Goal: Information Seeking & Learning: Compare options

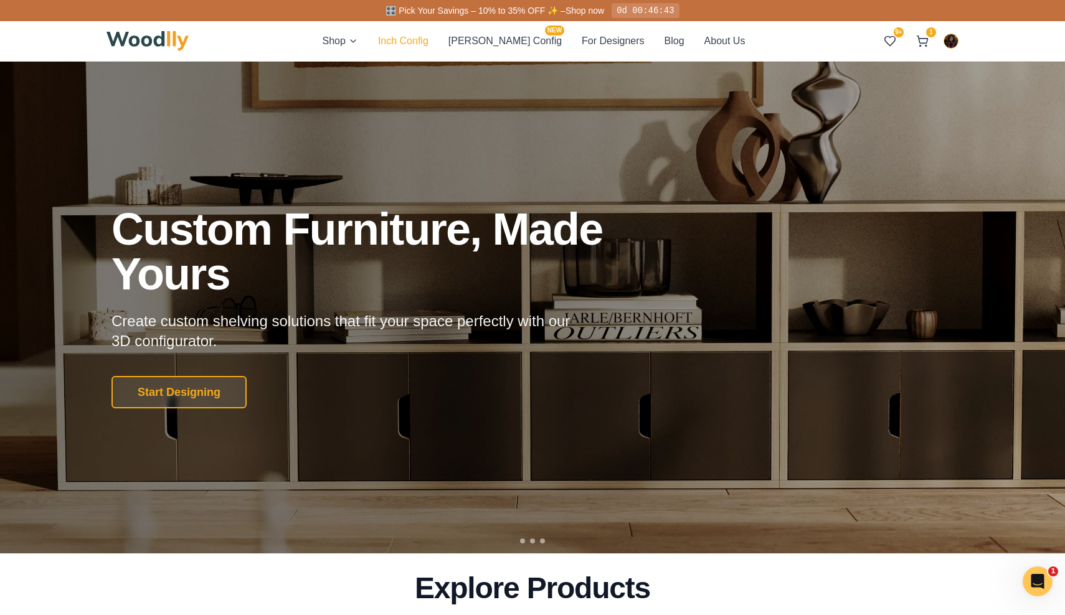
click at [424, 44] on button "Inch Config" at bounding box center [403, 41] width 50 height 16
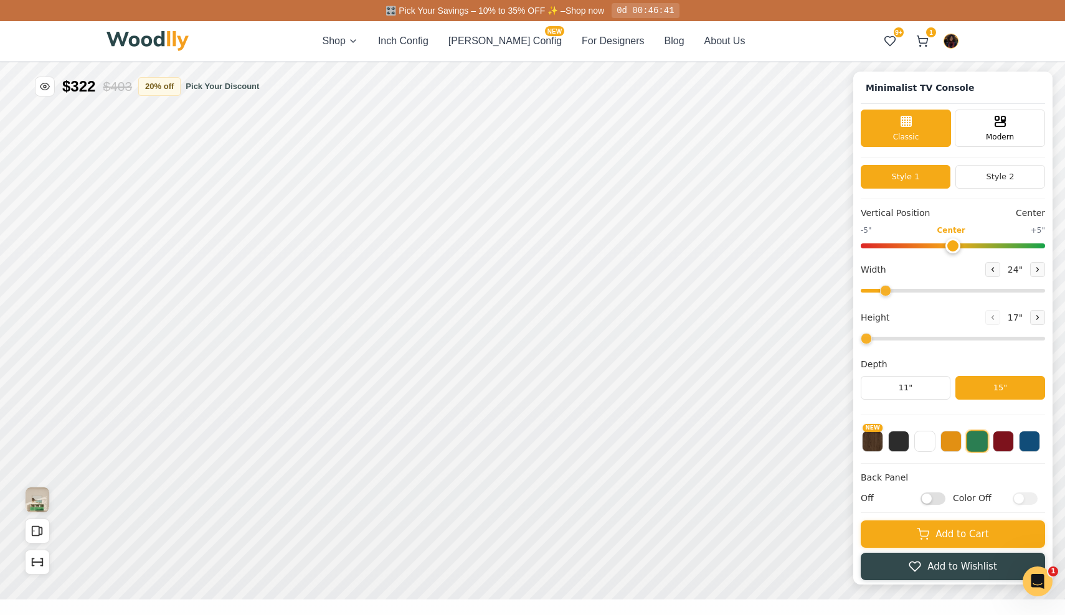
type input "63"
type input "2"
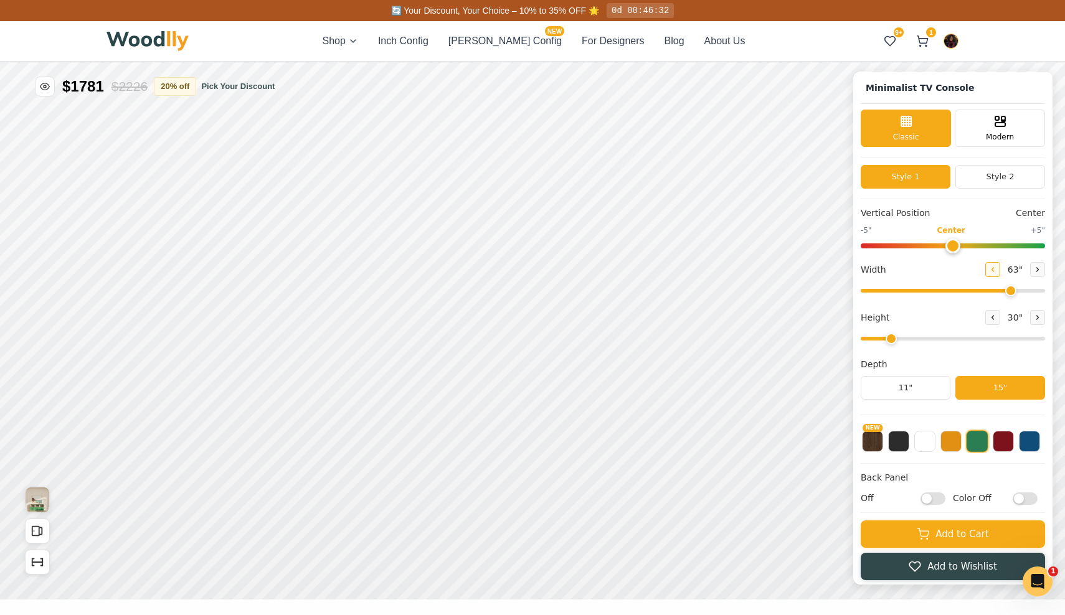
click at [991, 272] on icon at bounding box center [992, 269] width 7 height 7
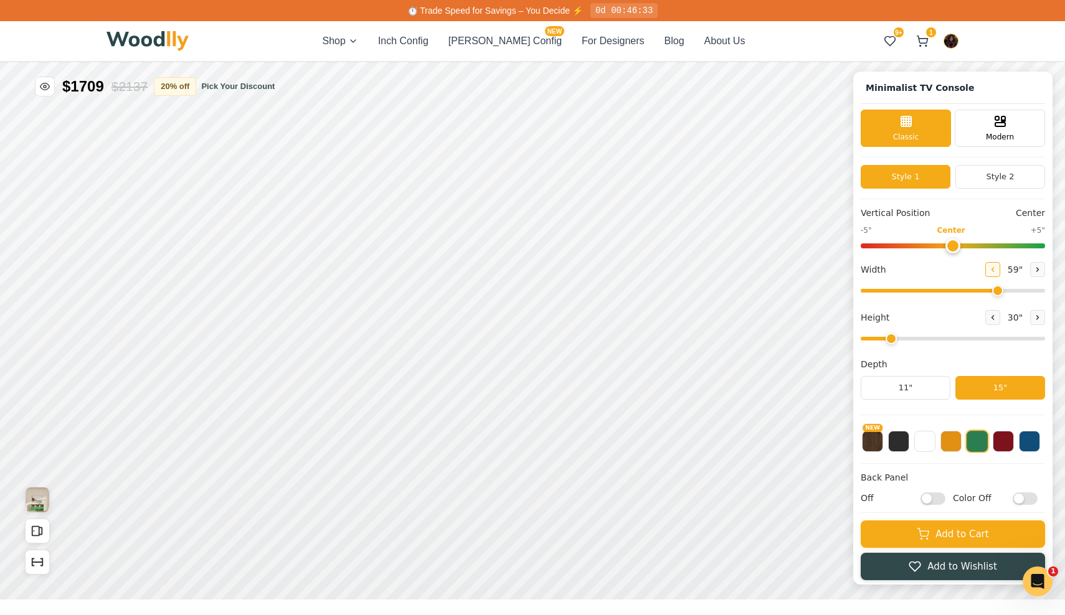
click at [991, 272] on icon at bounding box center [992, 269] width 7 height 7
click at [992, 270] on icon at bounding box center [993, 270] width 2 height 4
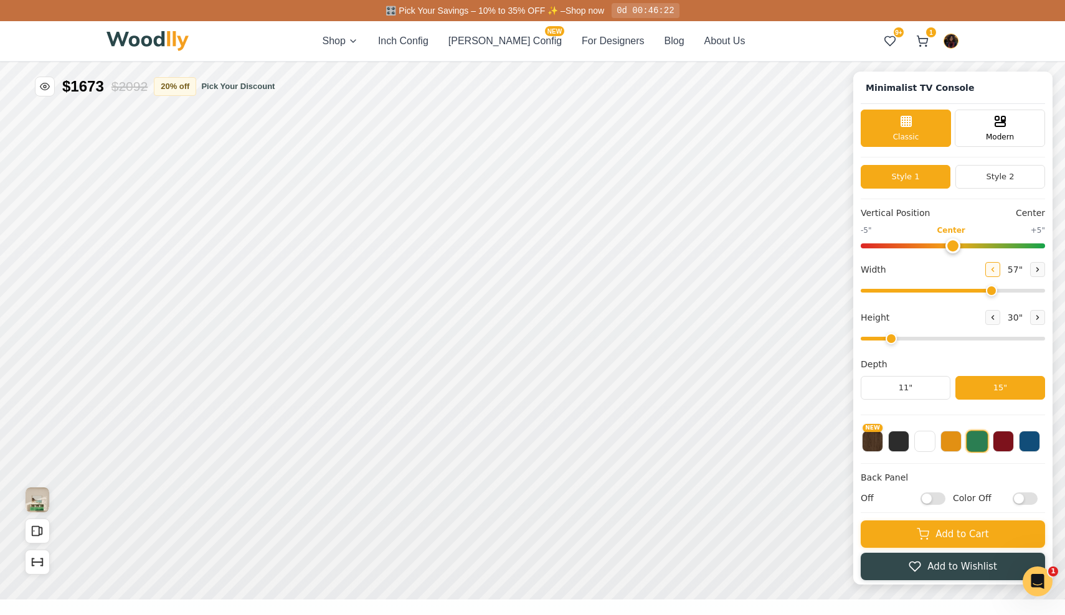
click at [992, 270] on icon at bounding box center [993, 270] width 2 height 4
type input "54"
click at [299, 367] on div "12"" at bounding box center [299, 362] width 14 height 14
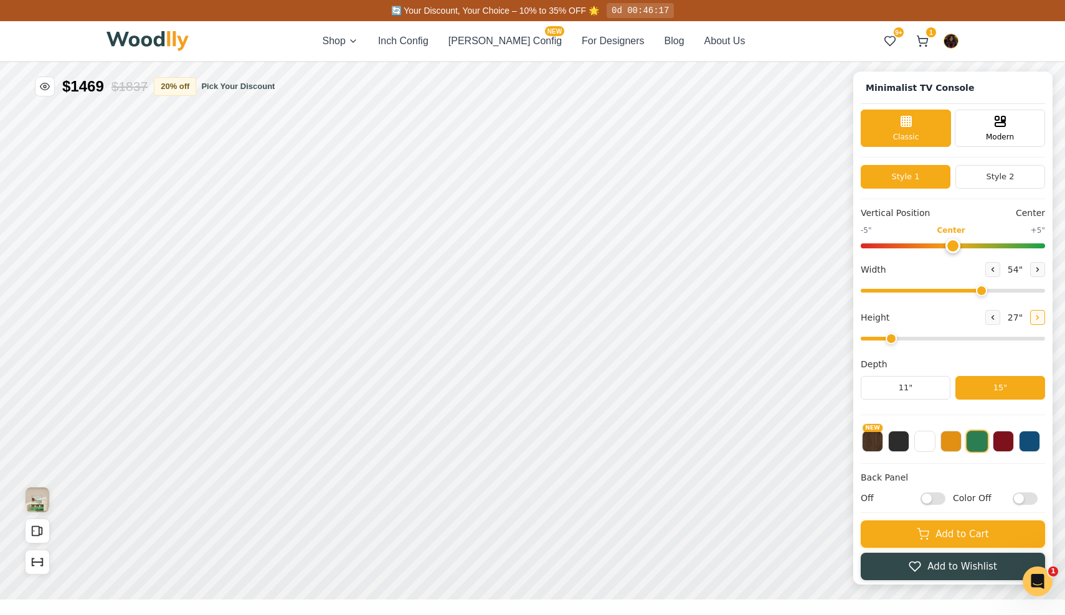
click at [1034, 318] on icon at bounding box center [1037, 317] width 7 height 7
type input "3"
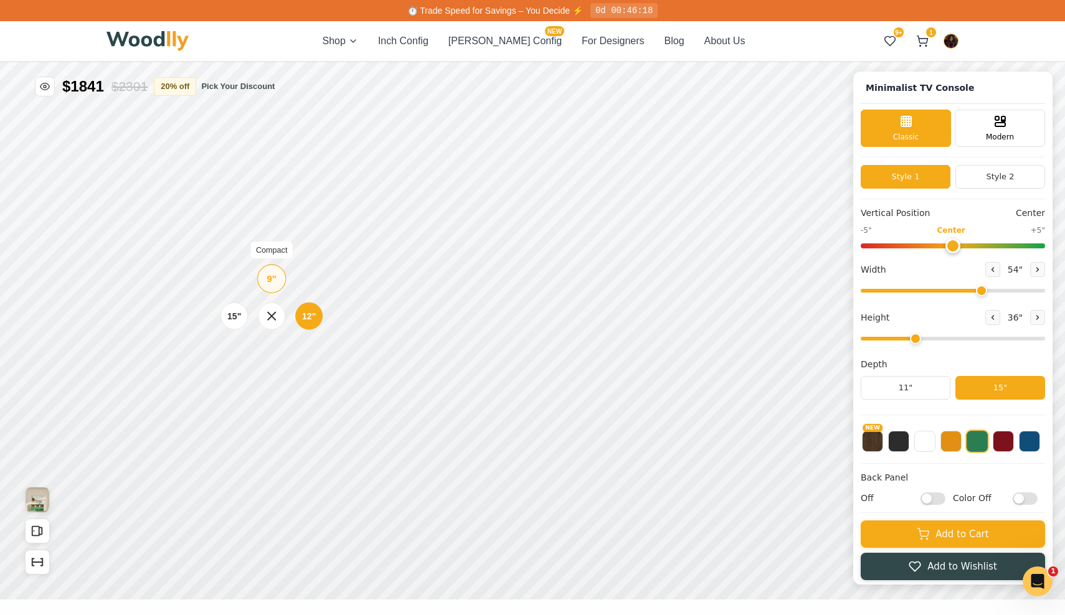
click at [267, 276] on div "9"" at bounding box center [271, 279] width 9 height 14
click at [305, 262] on div "12"" at bounding box center [303, 262] width 14 height 14
click at [453, 252] on icon at bounding box center [451, 252] width 15 height 15
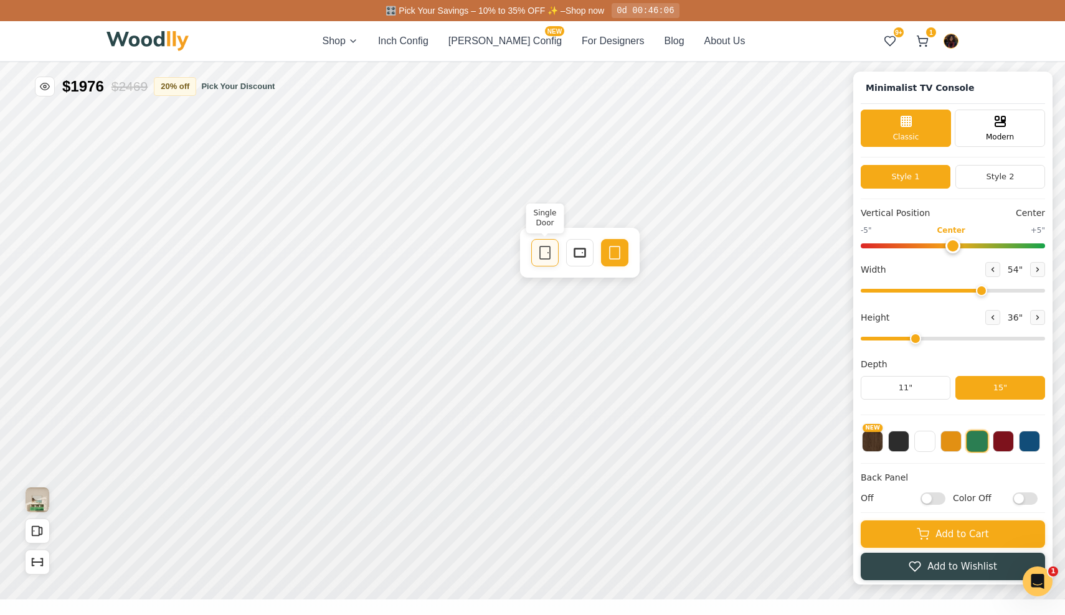
click at [538, 258] on icon at bounding box center [544, 252] width 15 height 15
click at [636, 255] on icon at bounding box center [638, 252] width 15 height 15
click at [872, 441] on button "NEW" at bounding box center [872, 440] width 21 height 21
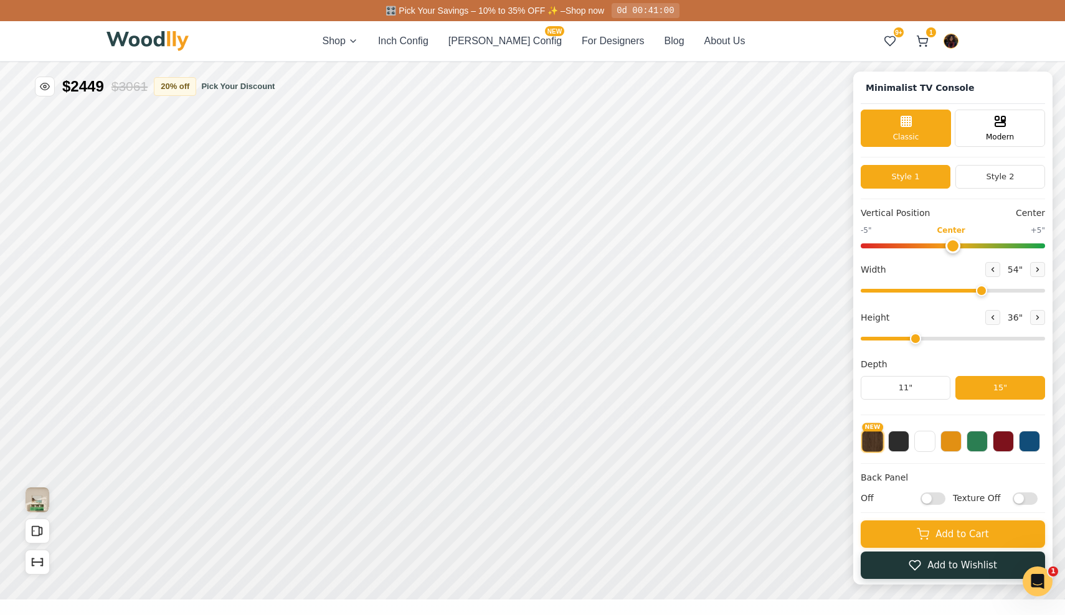
click at [907, 570] on button "Add to Wishlist" at bounding box center [952, 565] width 184 height 27
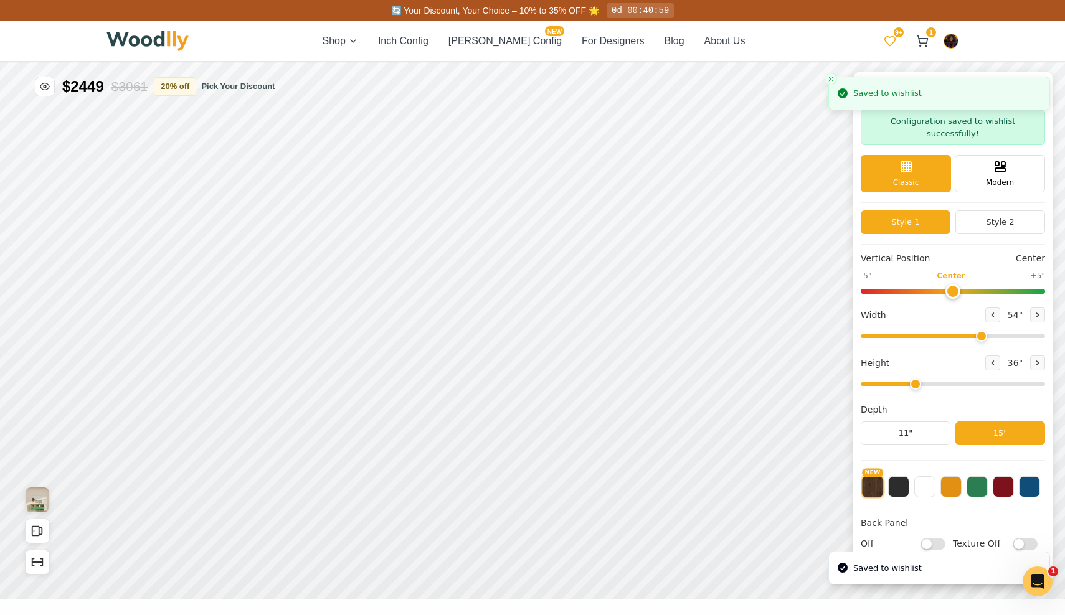
click at [891, 39] on icon at bounding box center [890, 41] width 12 height 12
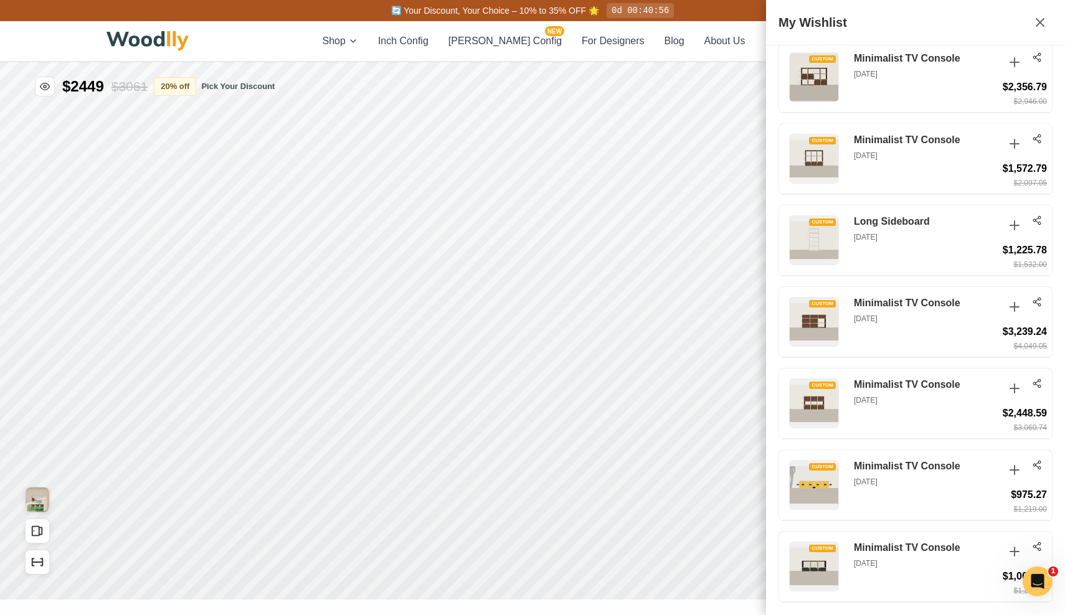
scroll to position [1974, 0]
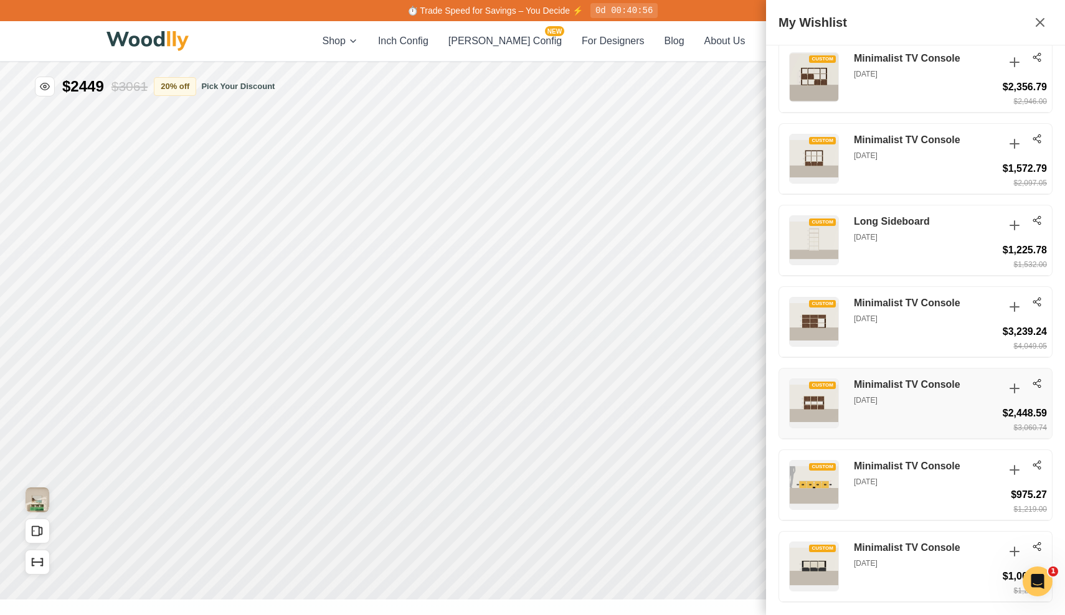
click at [1039, 385] on circle at bounding box center [1039, 386] width 2 height 2
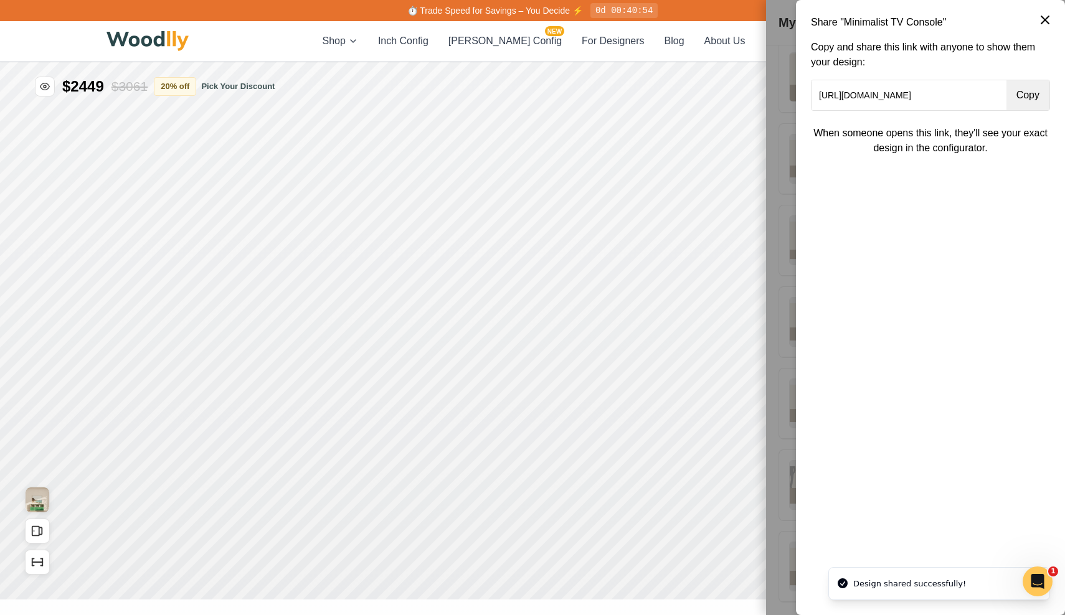
click at [1025, 99] on button "Copy" at bounding box center [1027, 95] width 43 height 30
click at [1047, 19] on icon at bounding box center [1044, 19] width 15 height 15
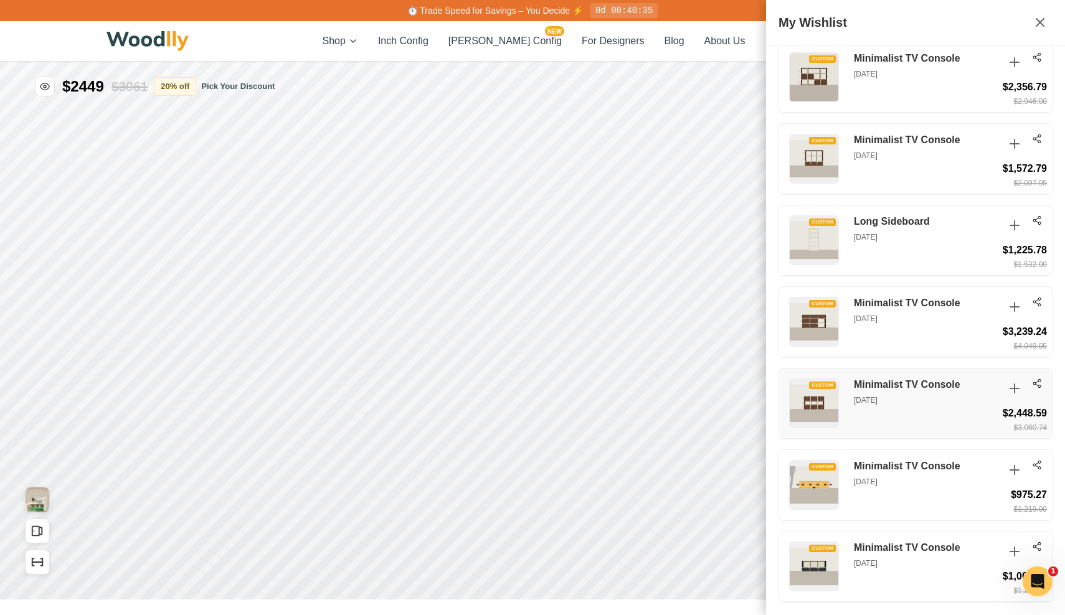
click at [895, 383] on h3 "Minimalist TV Console" at bounding box center [925, 385] width 143 height 13
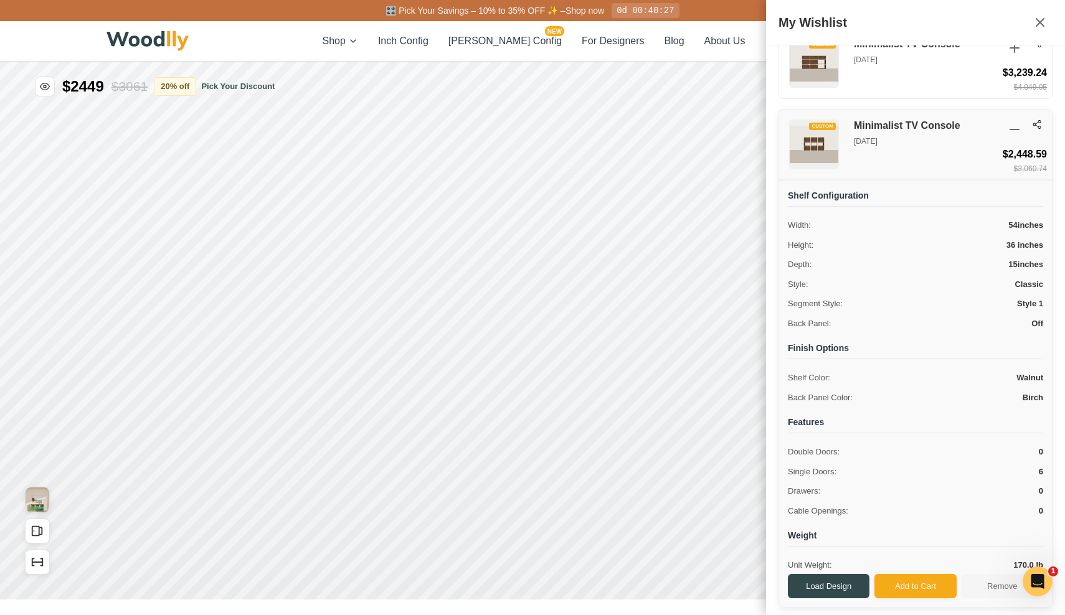
scroll to position [2233, 0]
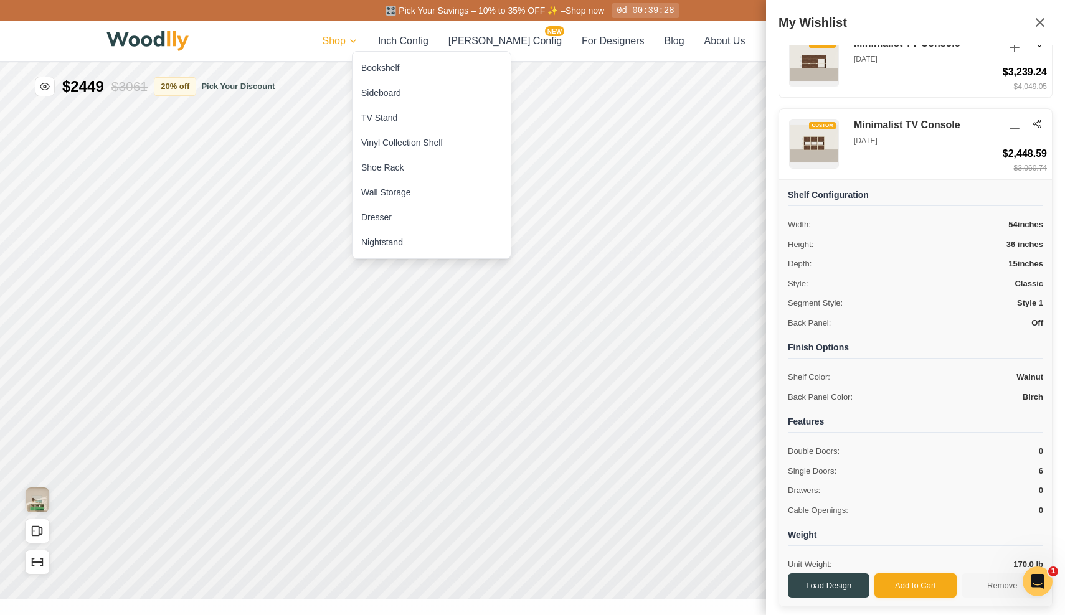
click at [375, 47] on html "🎛️ Pick Your Savings – 10% to 35% OFF ✨ – Shop now 0d 00:39:28 Shop Inch Config…" at bounding box center [532, 307] width 1065 height 615
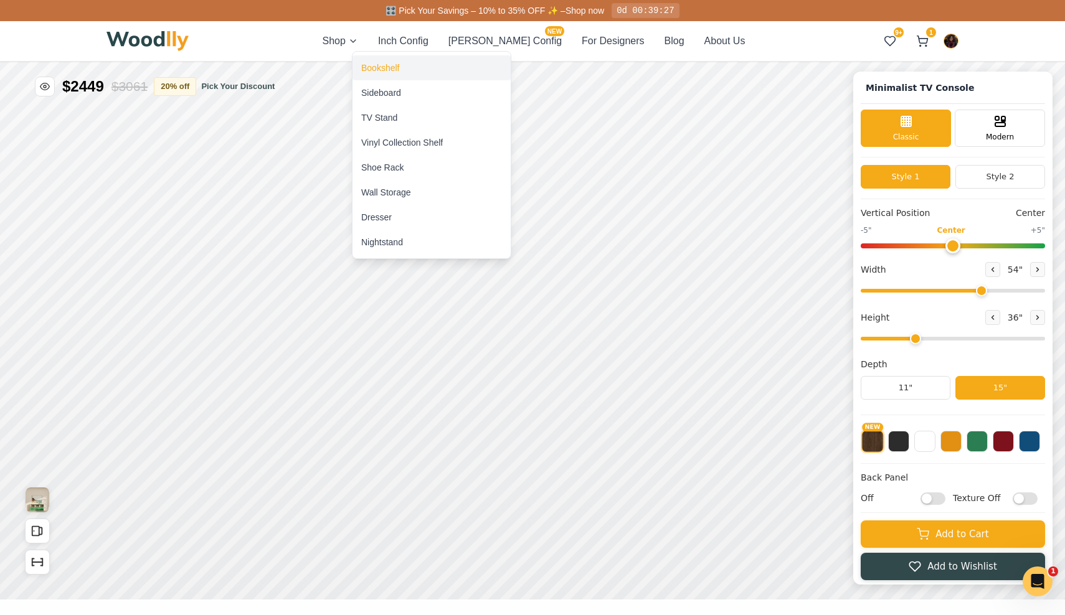
click at [380, 71] on div "Bookshelf" at bounding box center [380, 68] width 38 height 12
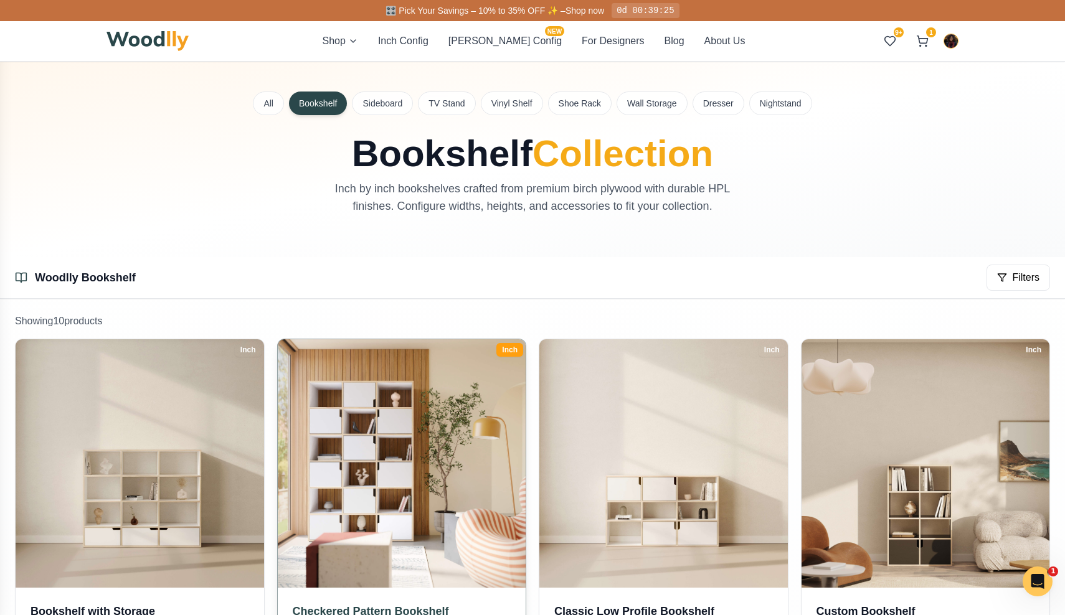
click at [398, 509] on img at bounding box center [401, 463] width 260 height 260
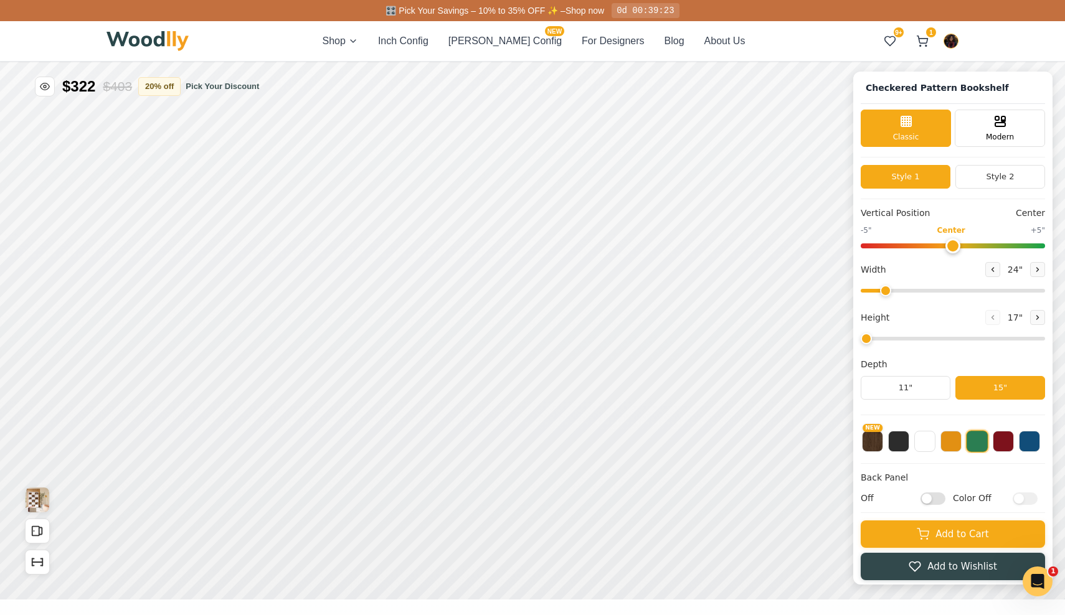
type input "50"
type input "6"
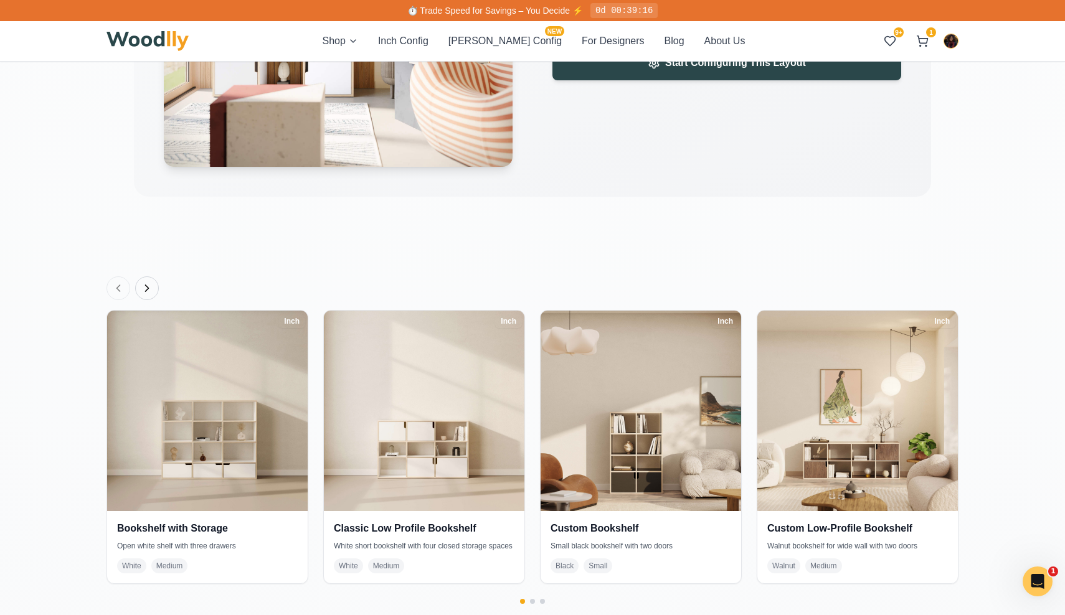
scroll to position [2167, 0]
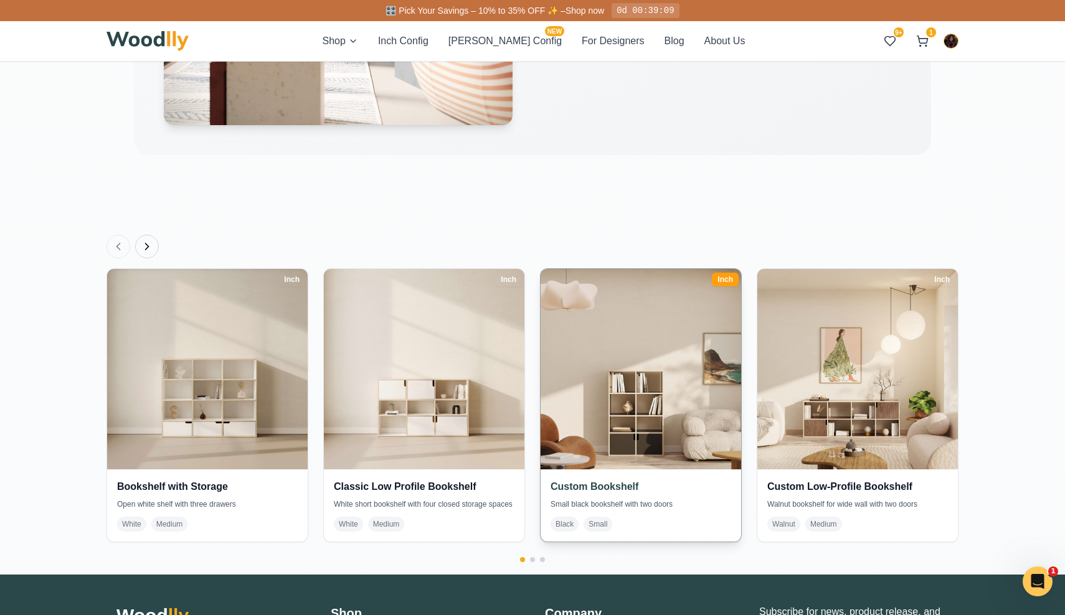
click at [590, 362] on img at bounding box center [640, 369] width 210 height 210
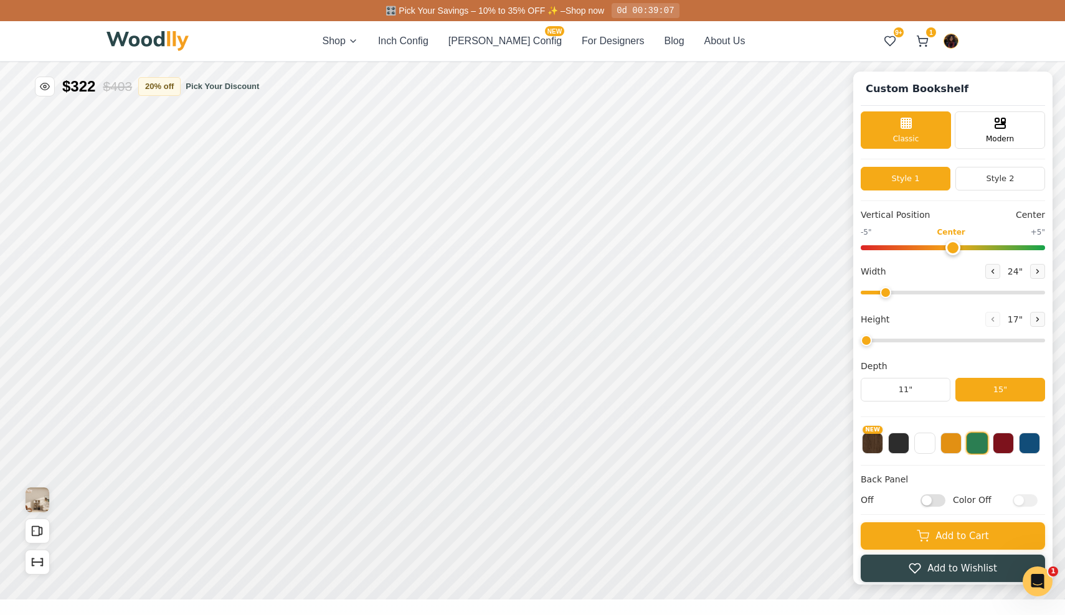
type input "30"
type input "4"
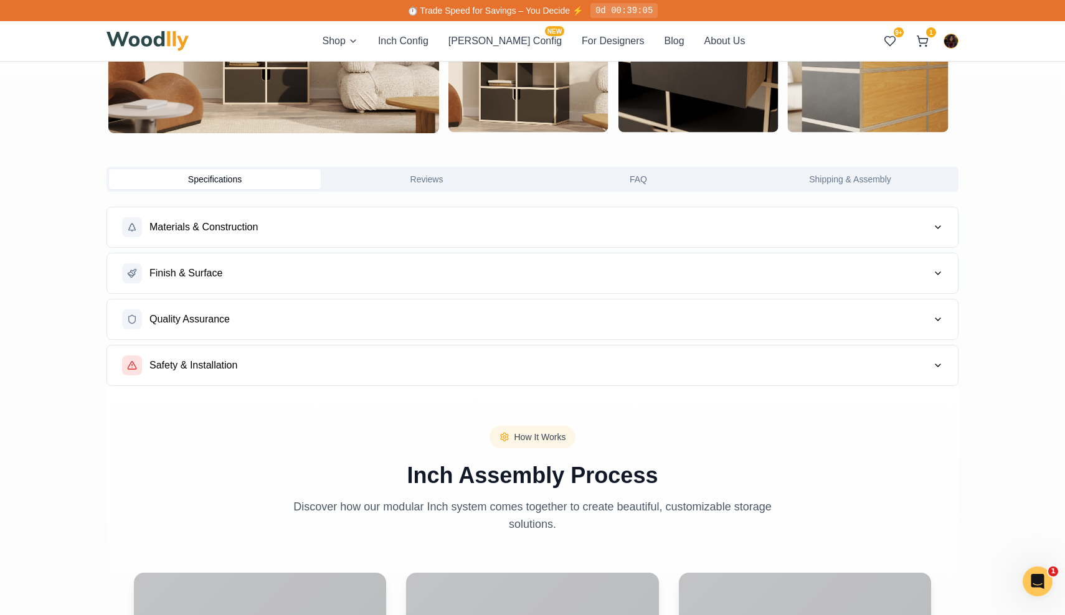
scroll to position [983, 0]
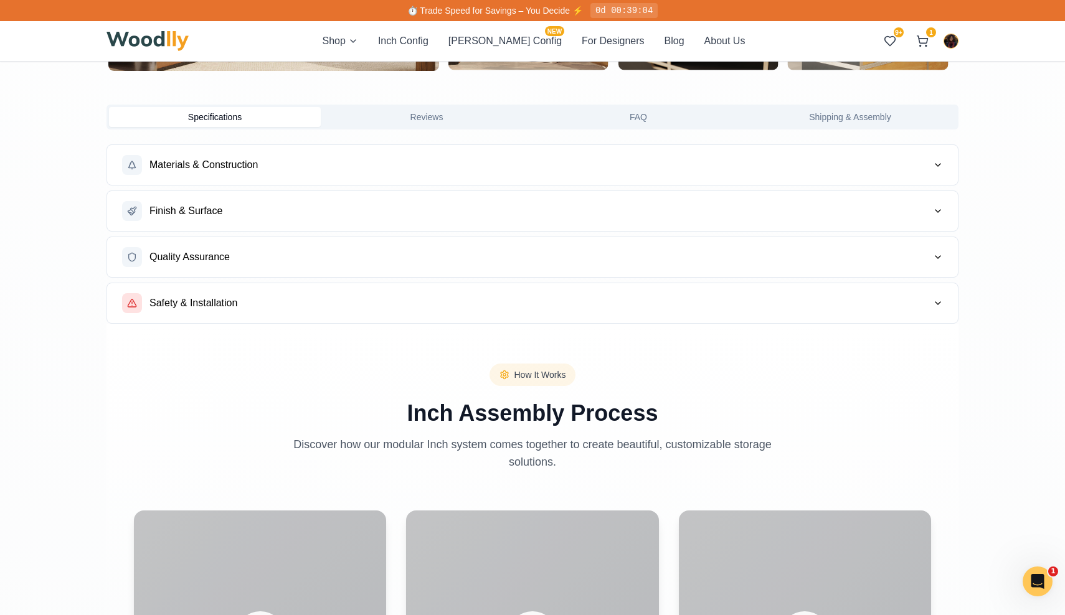
click at [333, 169] on button "Materials & Construction" at bounding box center [532, 165] width 851 height 40
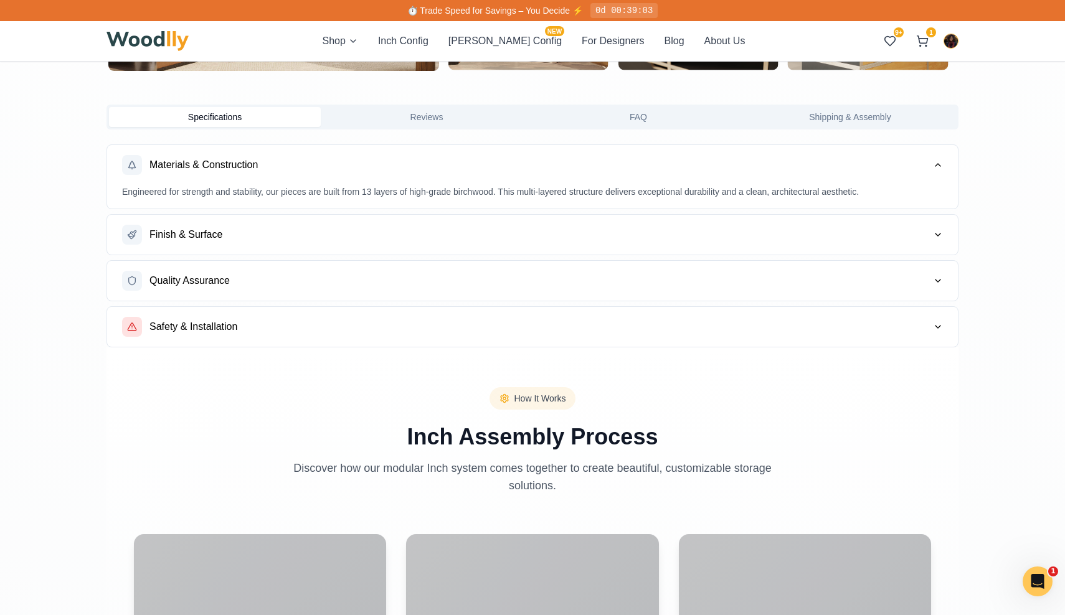
click at [309, 242] on button "Finish & Surface" at bounding box center [532, 235] width 851 height 40
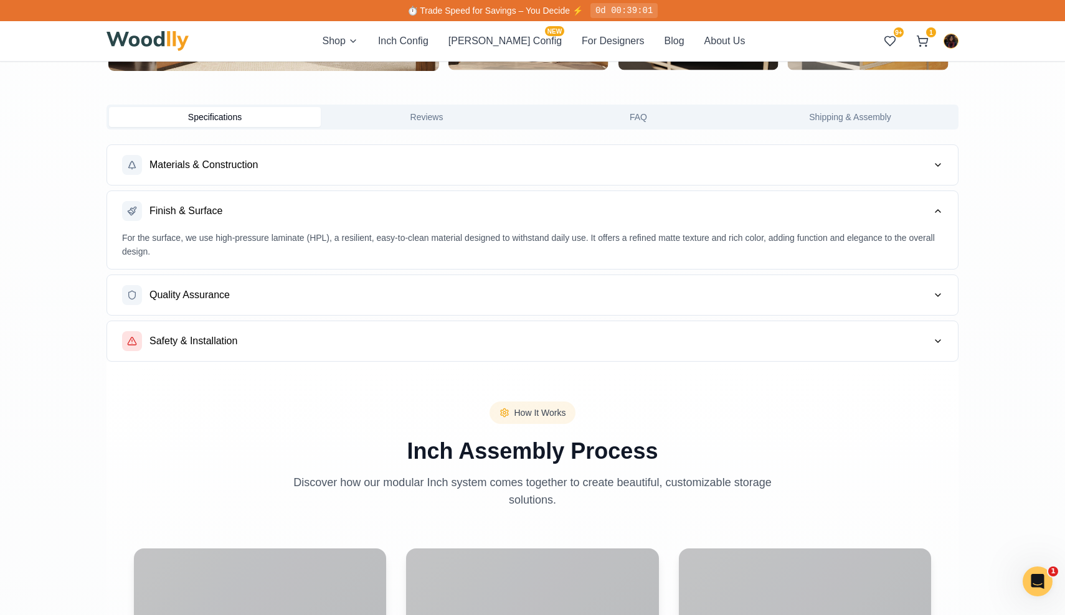
click at [325, 288] on button "Quality Assurance" at bounding box center [532, 295] width 851 height 40
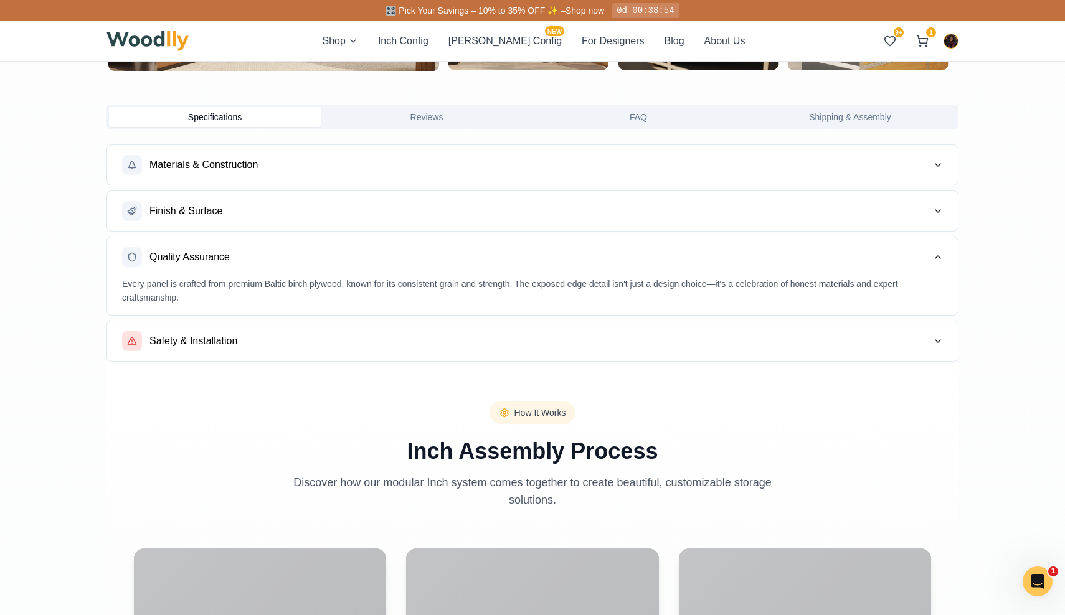
click at [319, 330] on button "Safety & Installation" at bounding box center [532, 341] width 851 height 40
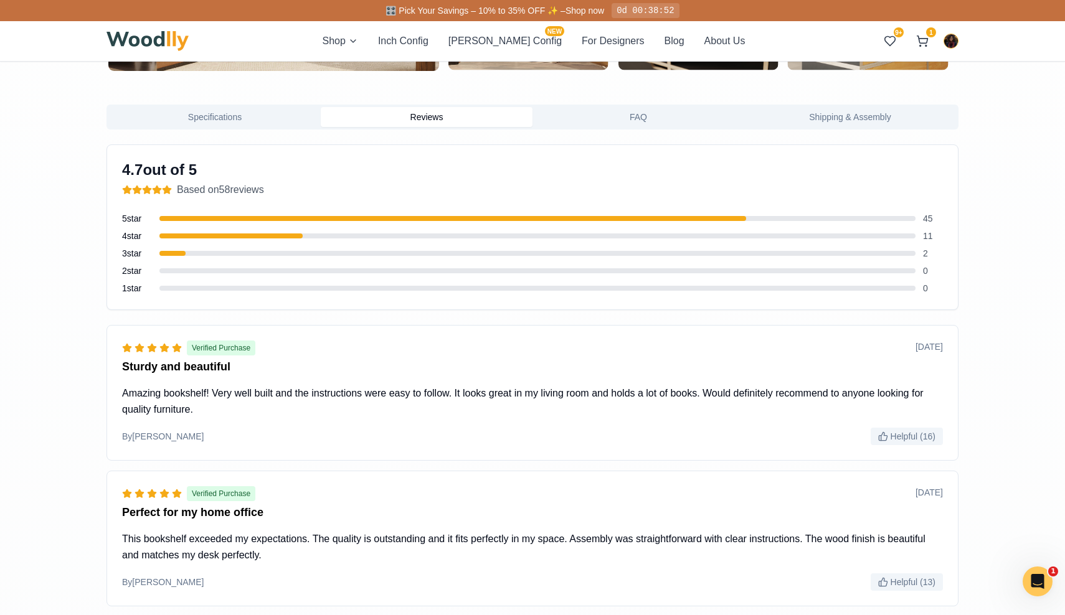
click at [422, 125] on button "Reviews" at bounding box center [427, 117] width 212 height 20
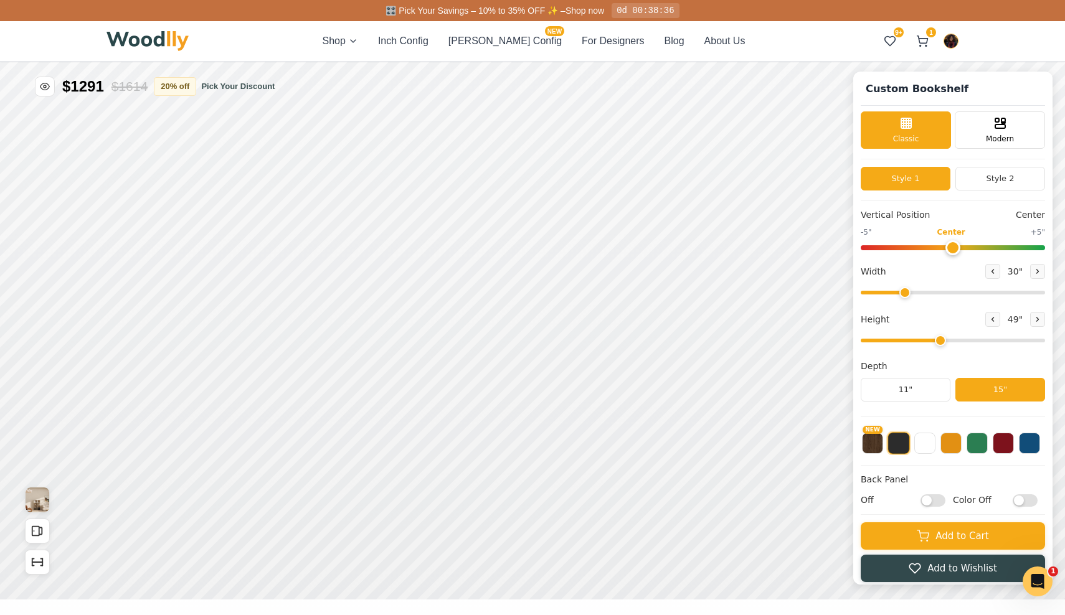
scroll to position [0, 0]
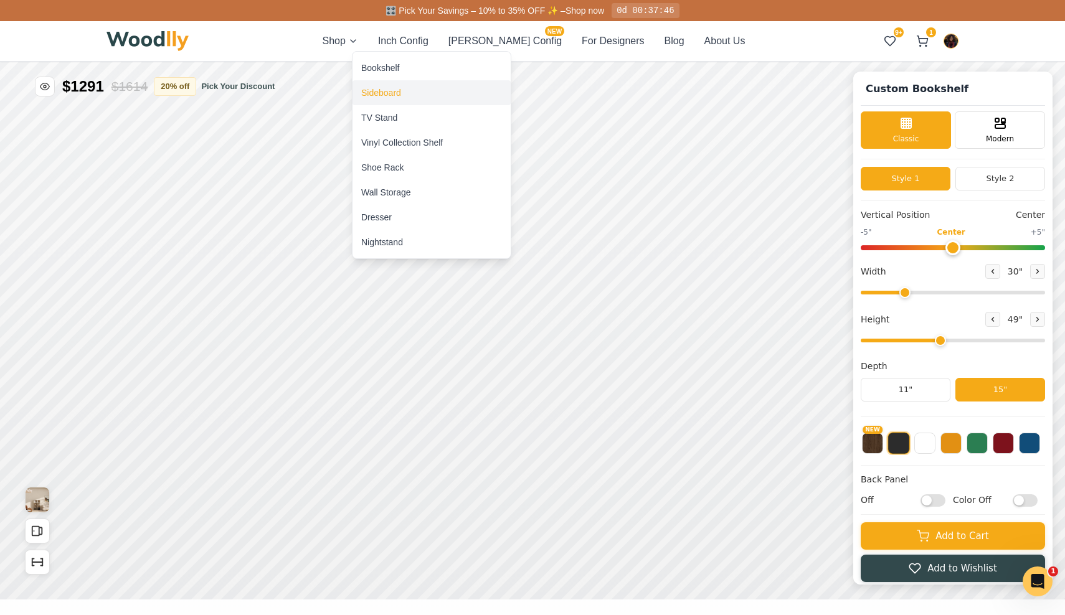
click at [406, 97] on div "Sideboard" at bounding box center [431, 92] width 158 height 25
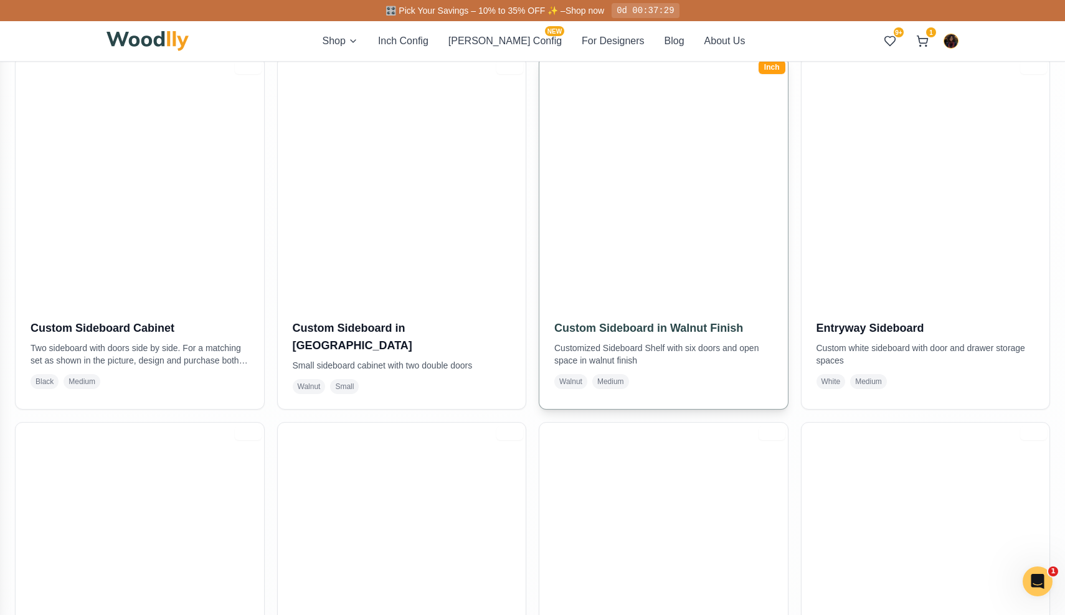
scroll to position [645, 0]
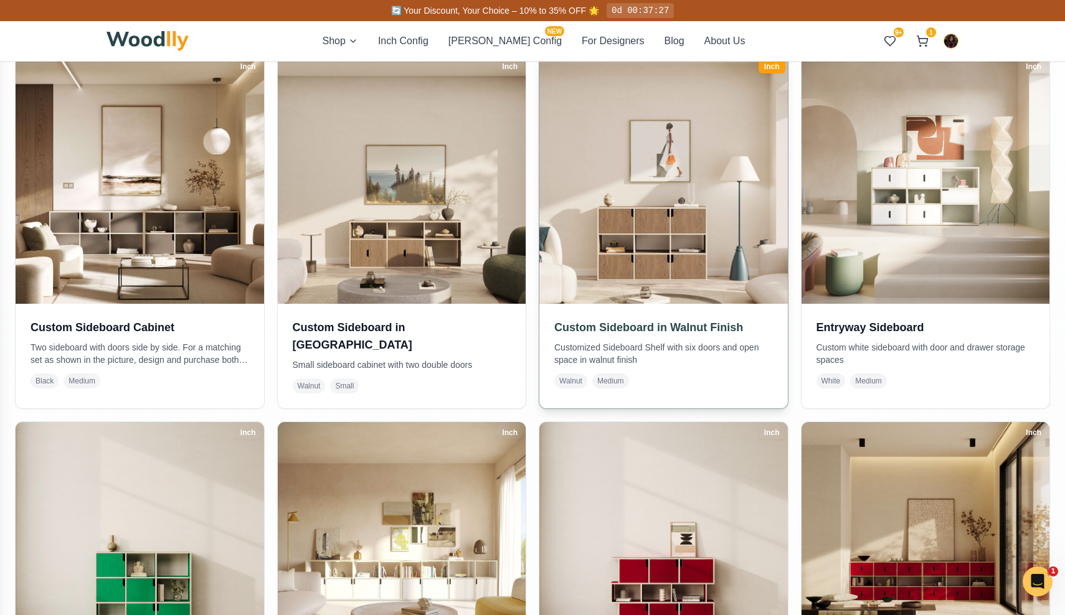
click at [640, 222] on img at bounding box center [663, 180] width 260 height 260
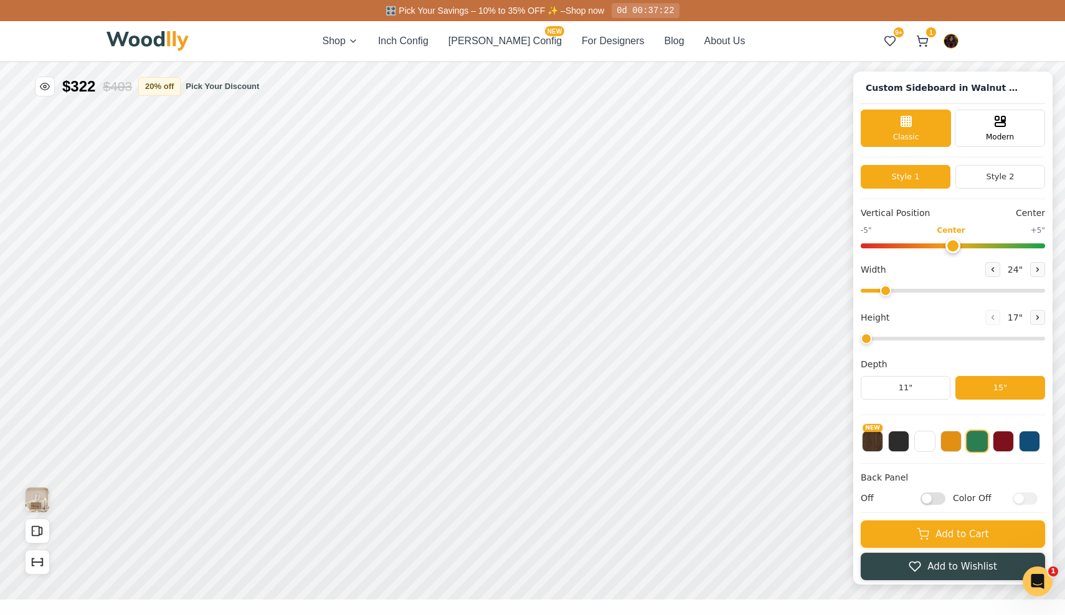
type input "54"
type input "3"
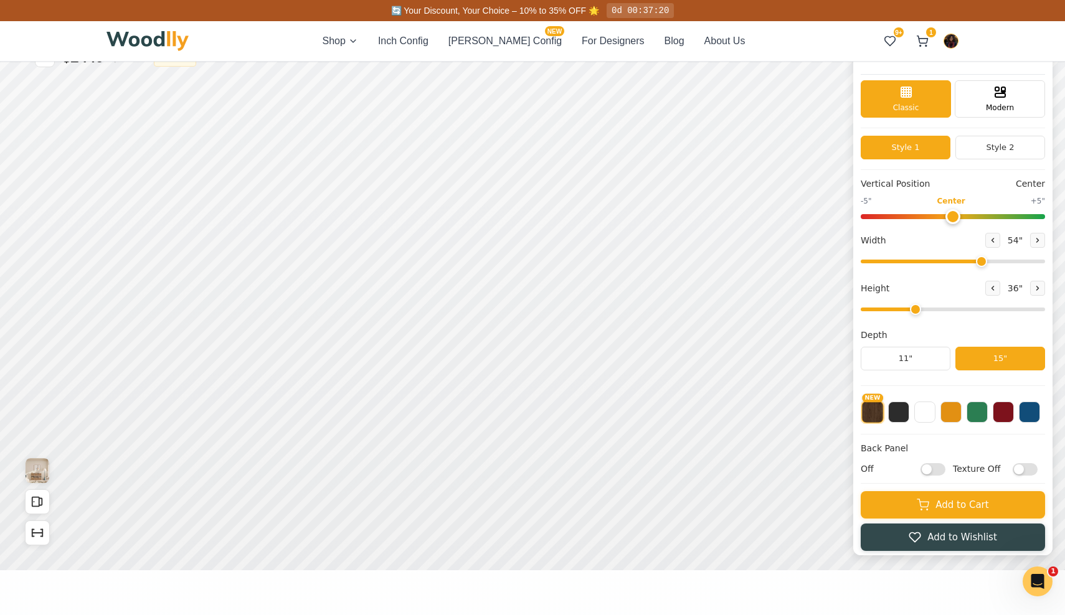
scroll to position [17, 0]
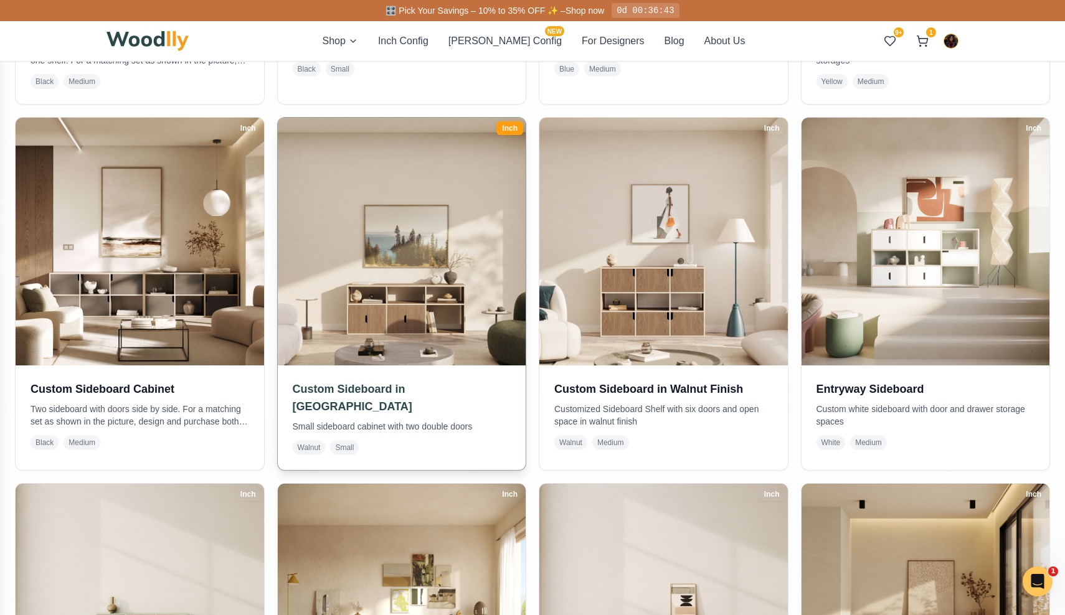
scroll to position [583, 0]
